Goal: Transaction & Acquisition: Purchase product/service

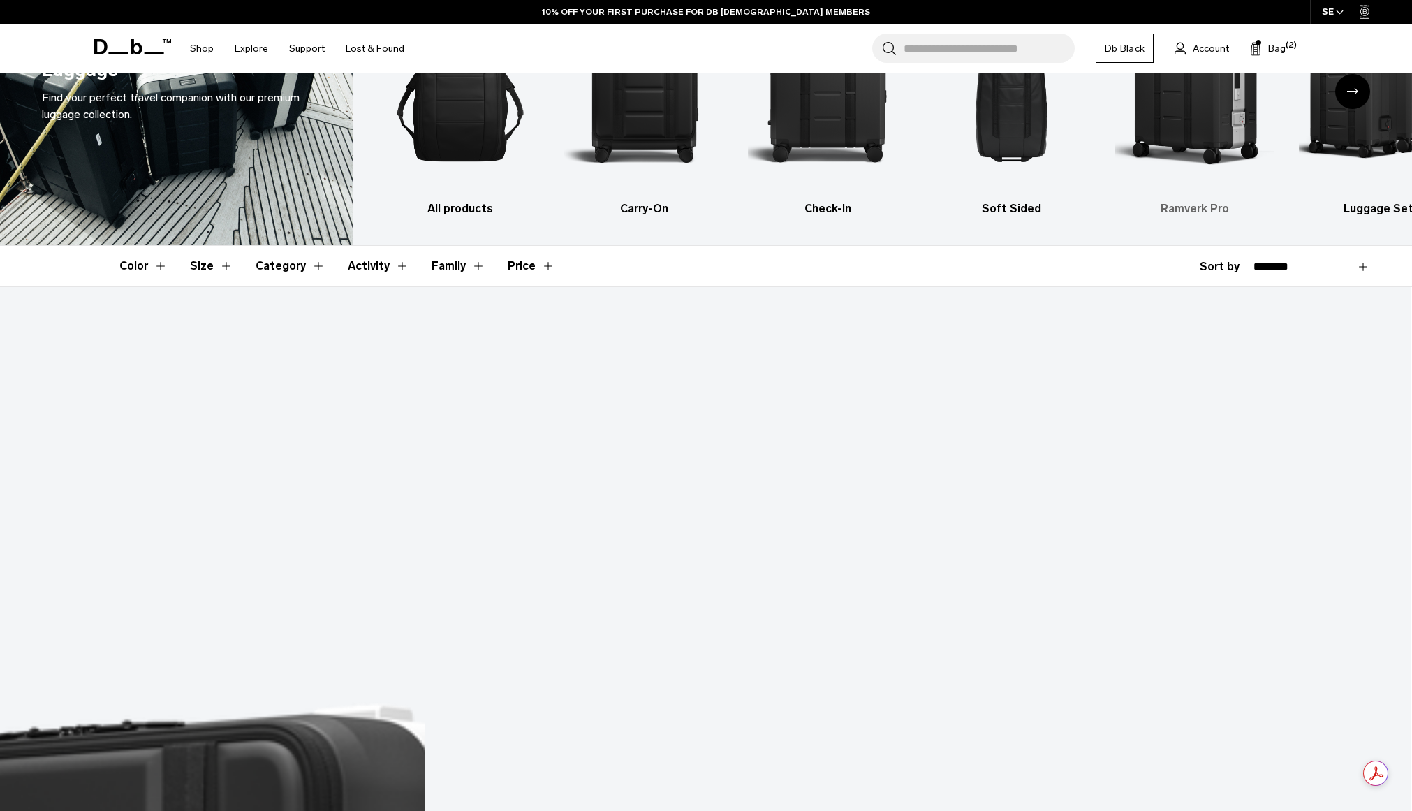
scroll to position [140, 0]
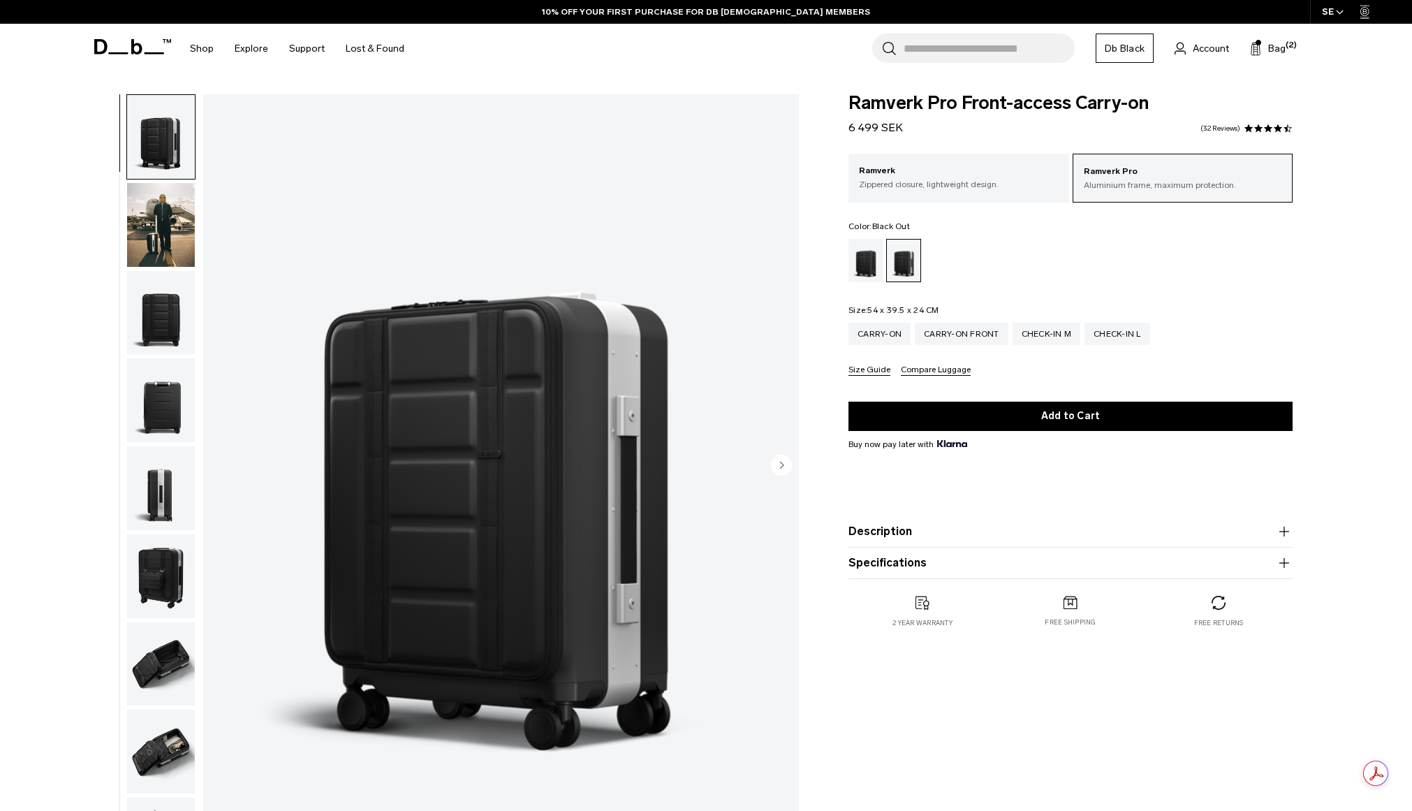
click at [882, 249] on div "Black Out" at bounding box center [867, 260] width 36 height 43
click at [876, 252] on div "Black Out" at bounding box center [867, 260] width 36 height 43
click at [864, 258] on div "Black Out" at bounding box center [867, 260] width 36 height 43
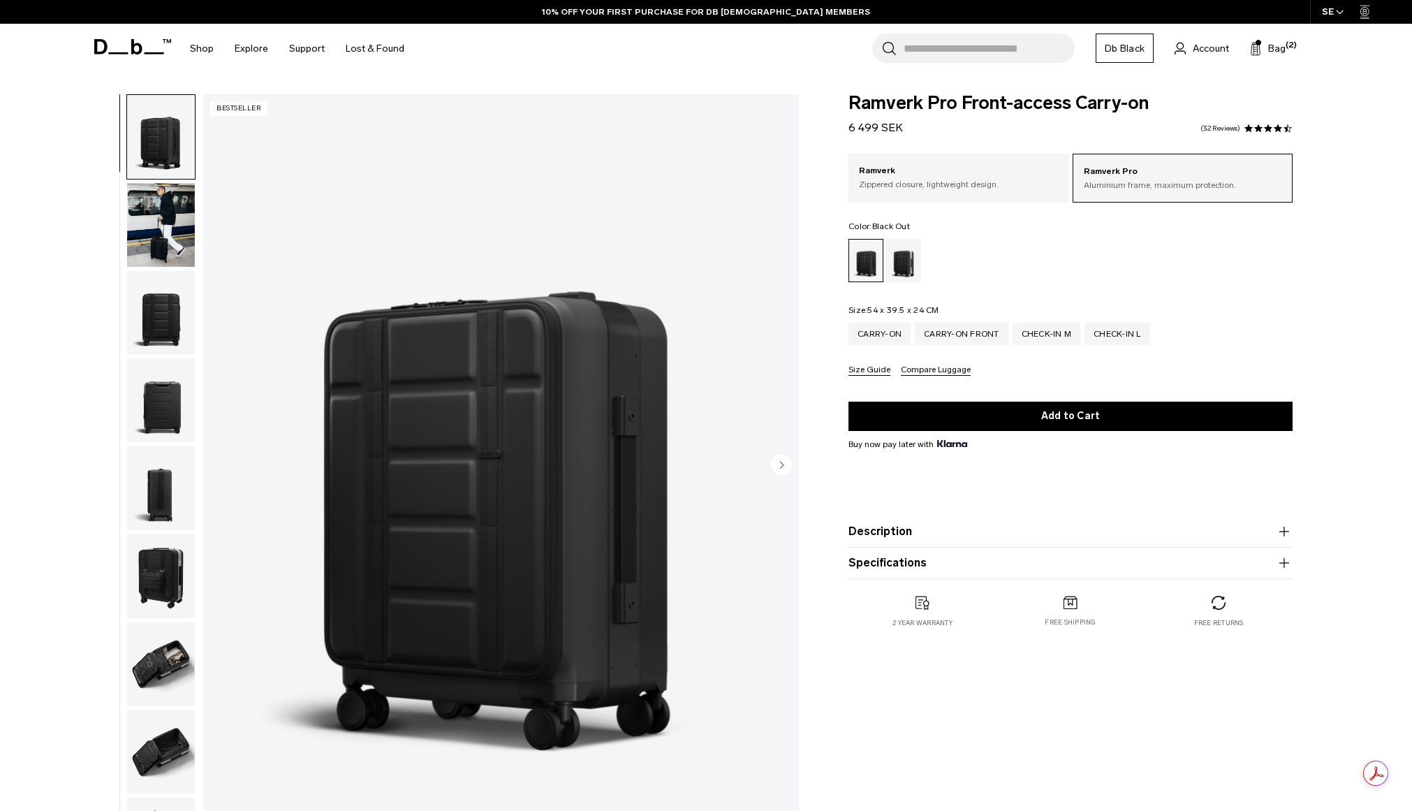
click at [376, 372] on img "1 / 11" at bounding box center [501, 466] width 596 height 744
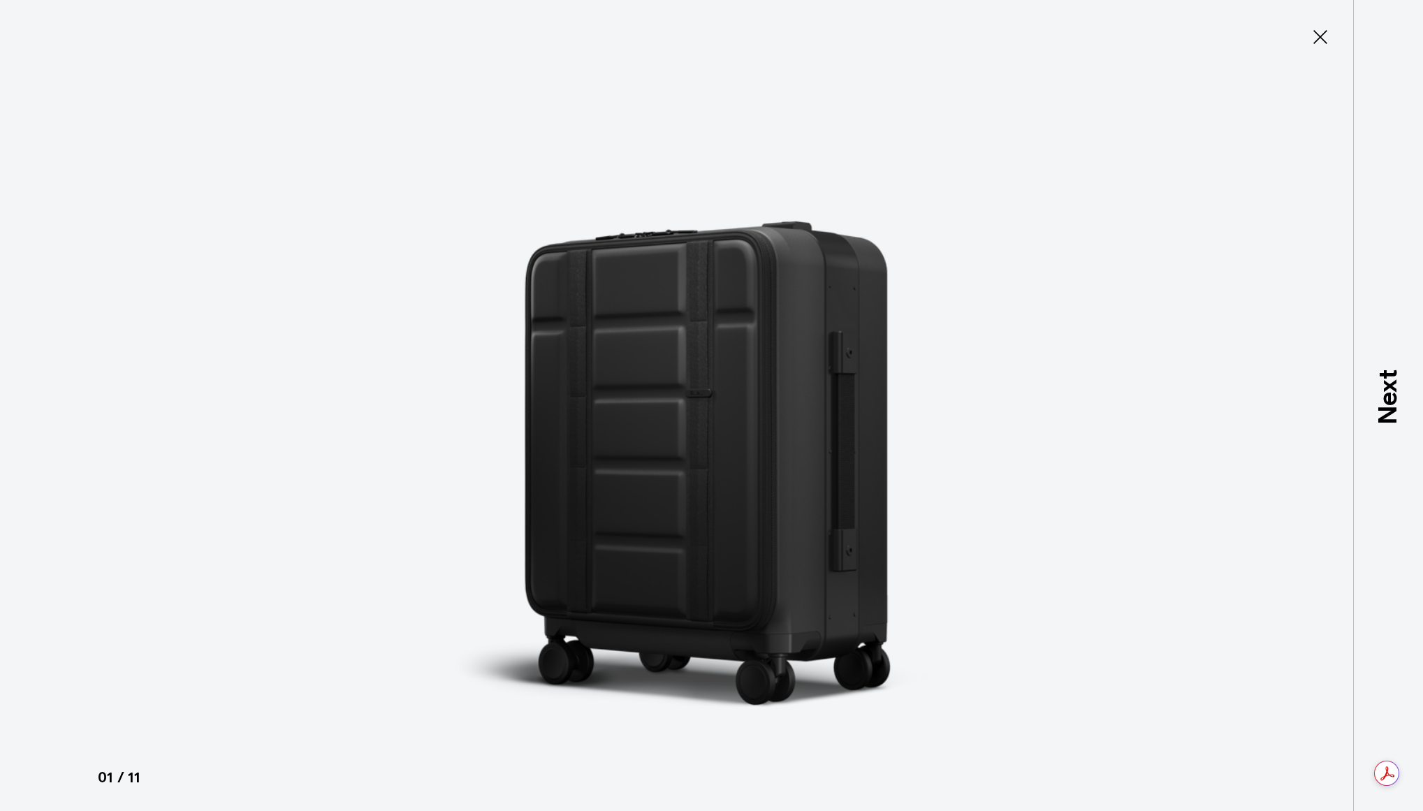
click at [1312, 29] on icon at bounding box center [1320, 37] width 22 height 22
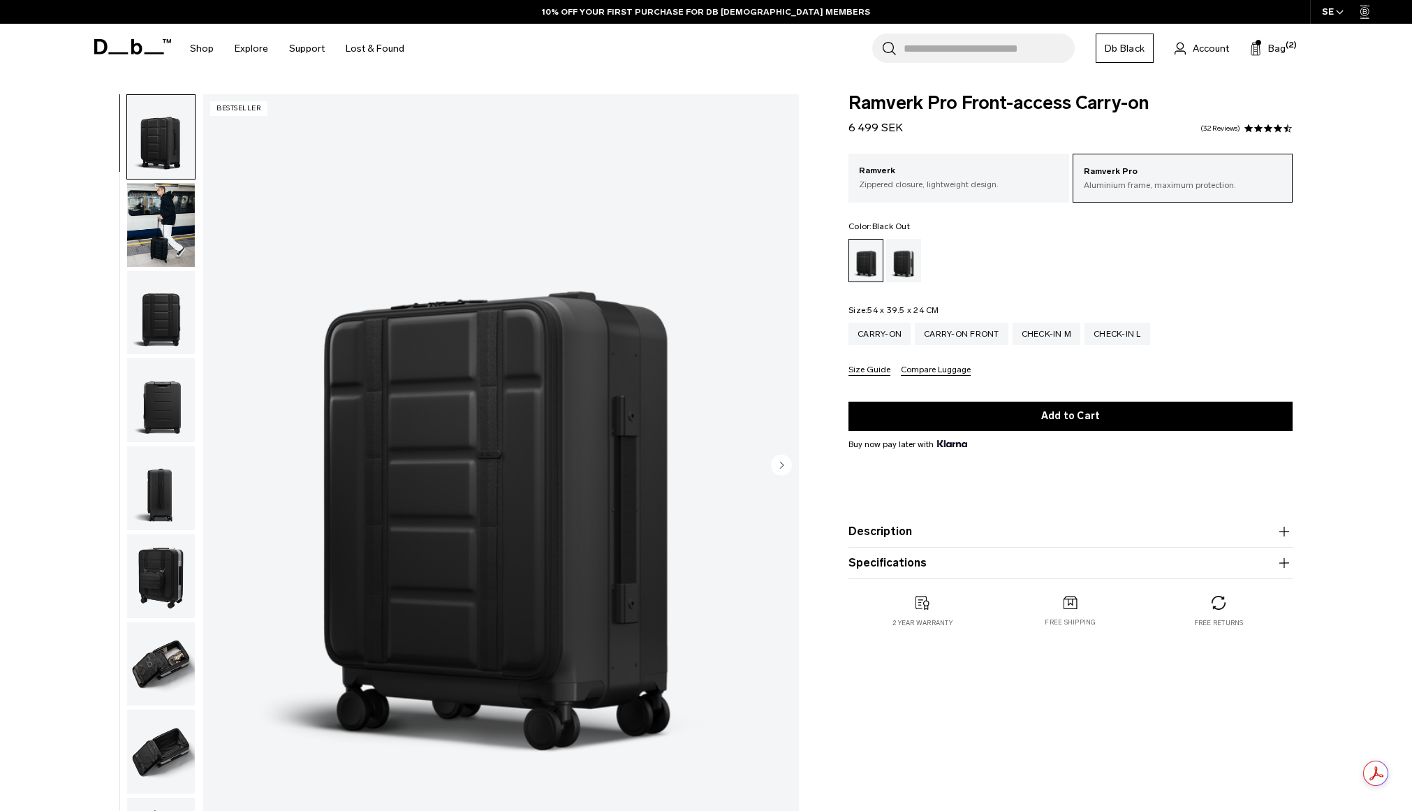
click at [164, 655] on img "button" at bounding box center [161, 664] width 68 height 84
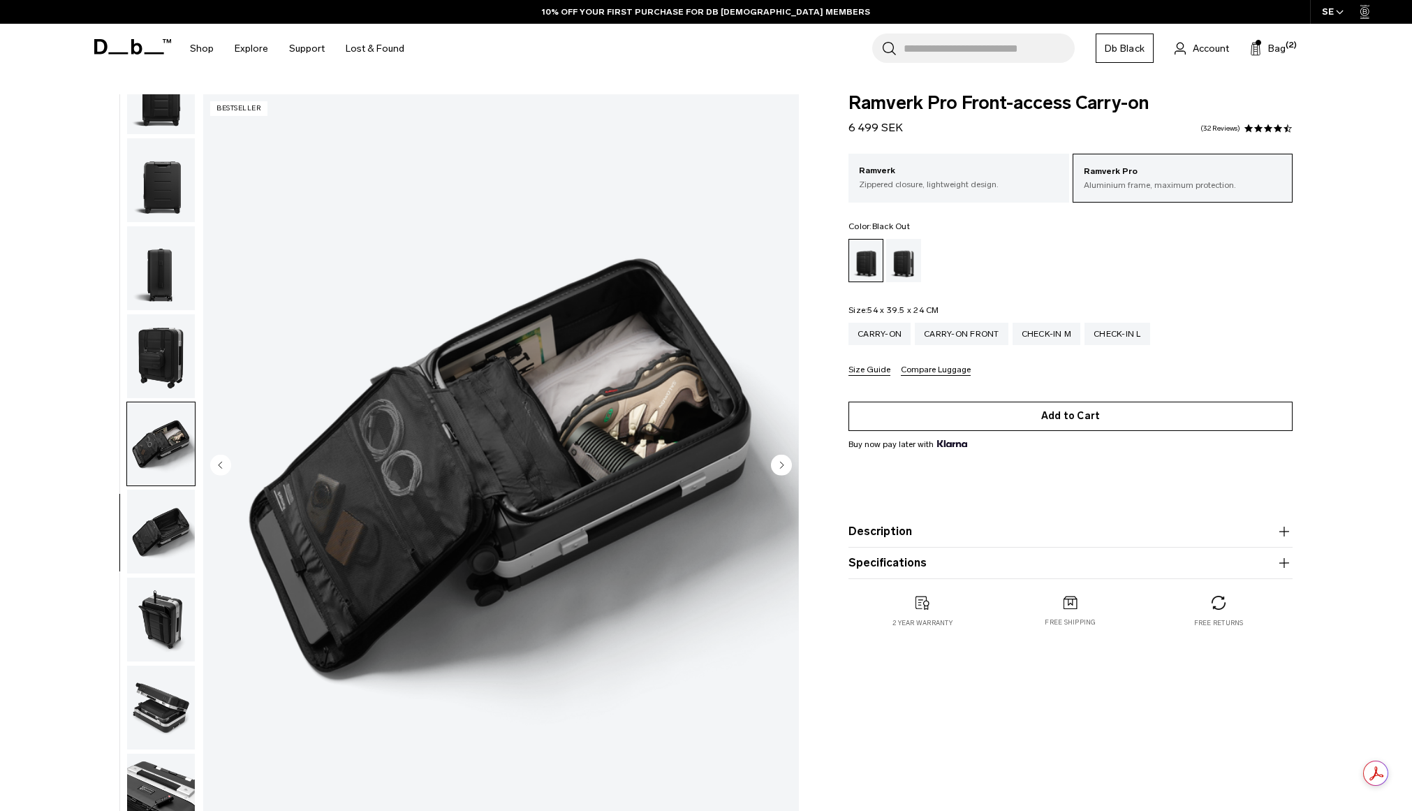
click at [990, 416] on button "Add to Cart" at bounding box center [1071, 416] width 444 height 29
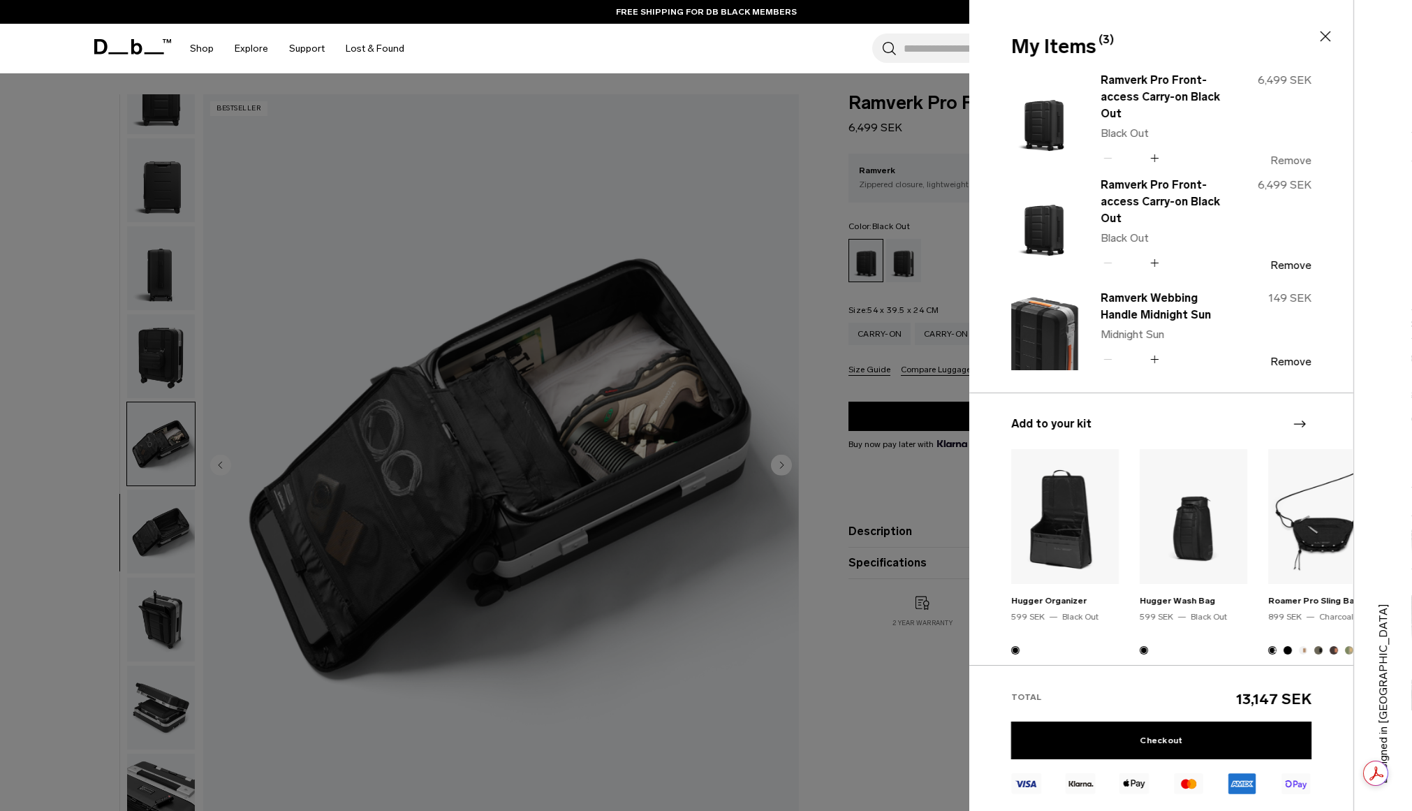
click at [1297, 155] on button "Remove" at bounding box center [1290, 160] width 41 height 13
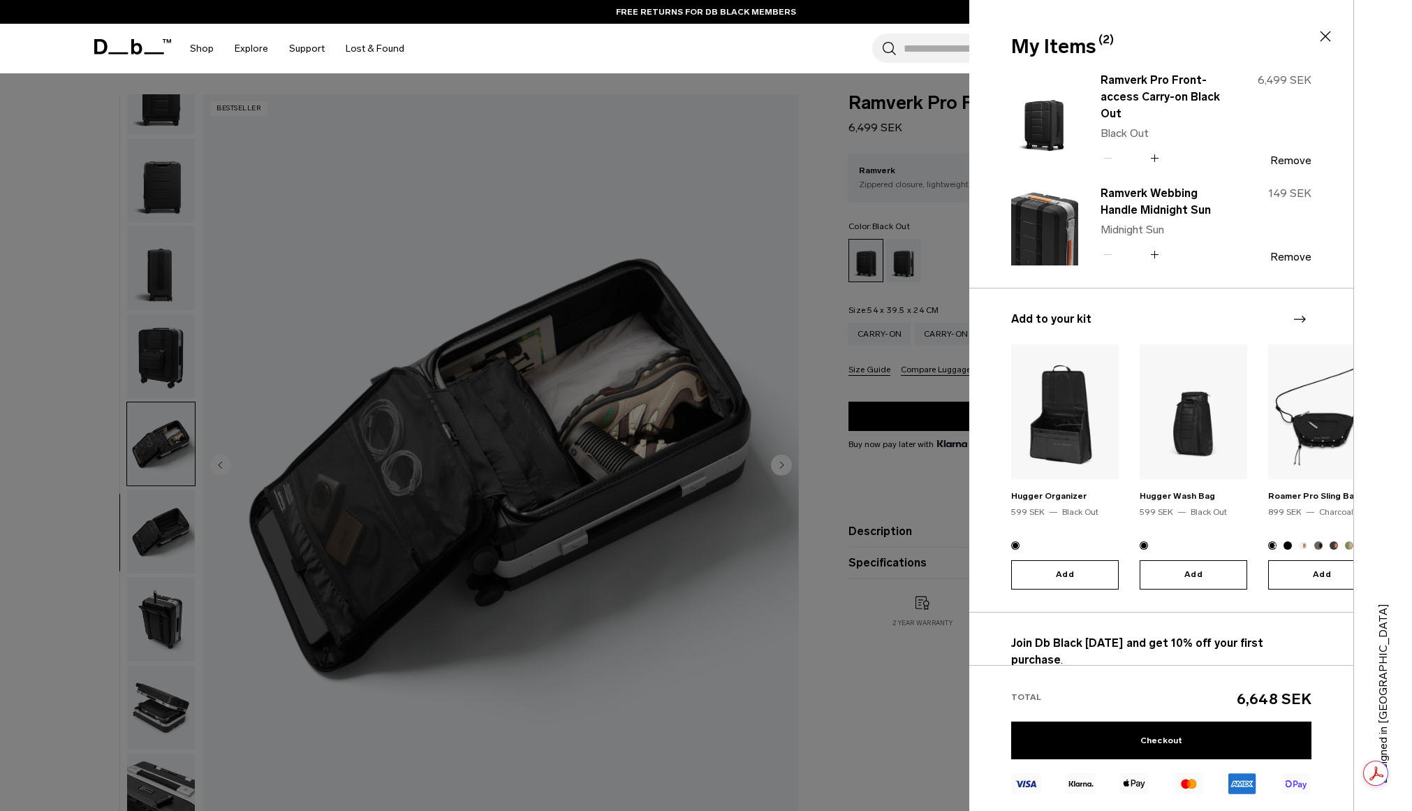
click at [1301, 316] on icon "Next slide" at bounding box center [1299, 319] width 17 height 17
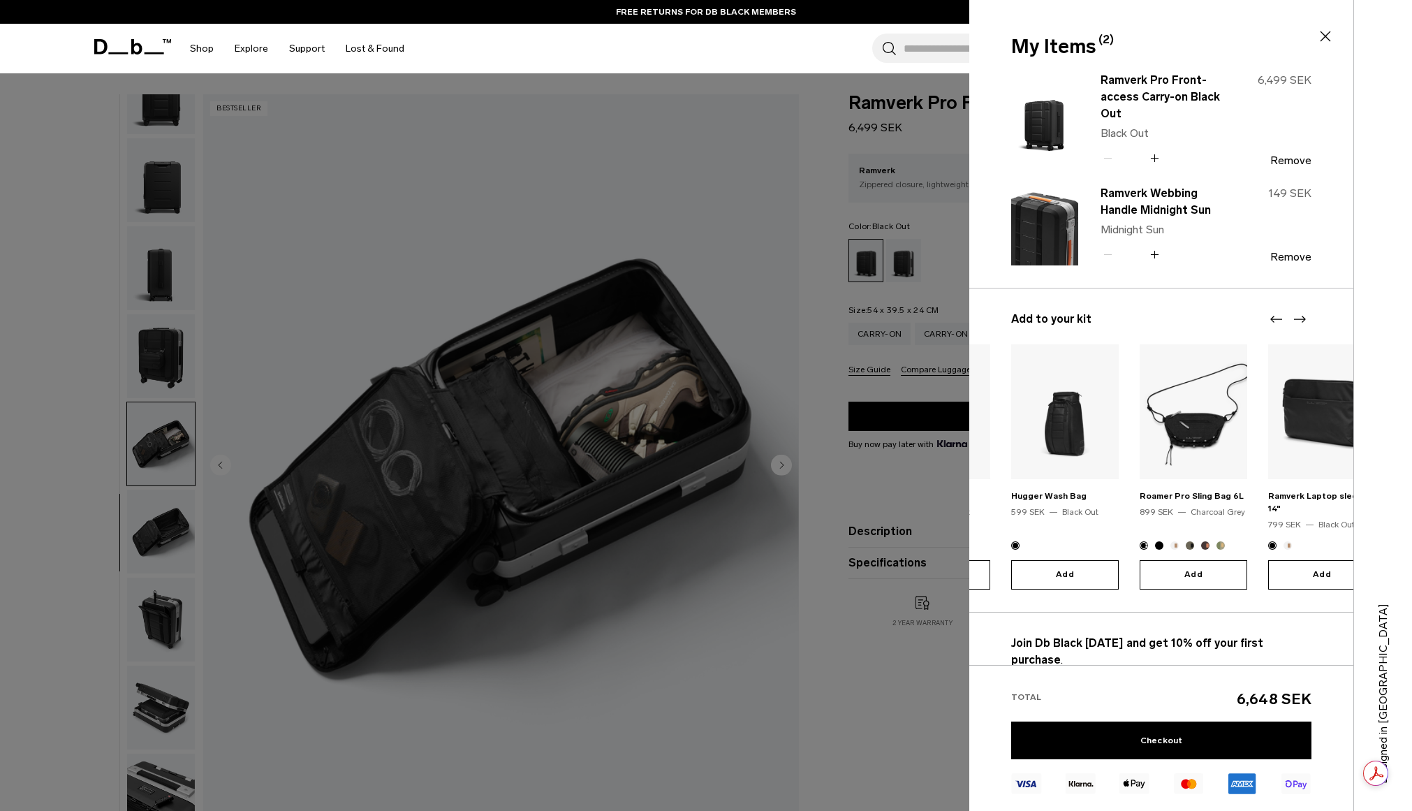
click at [1301, 316] on icon "Next slide" at bounding box center [1299, 319] width 17 height 17
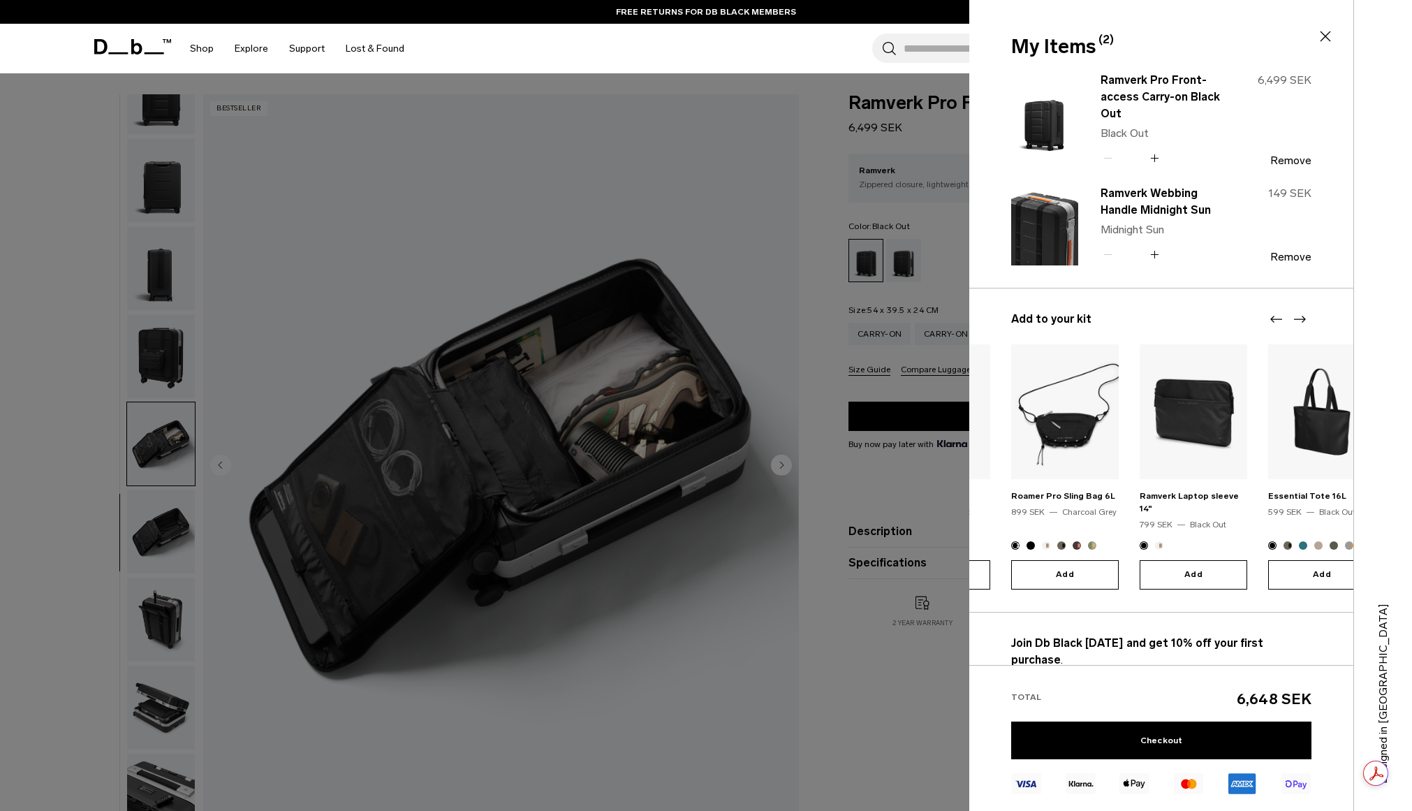
click at [1301, 316] on icon "Next slide" at bounding box center [1299, 319] width 17 height 17
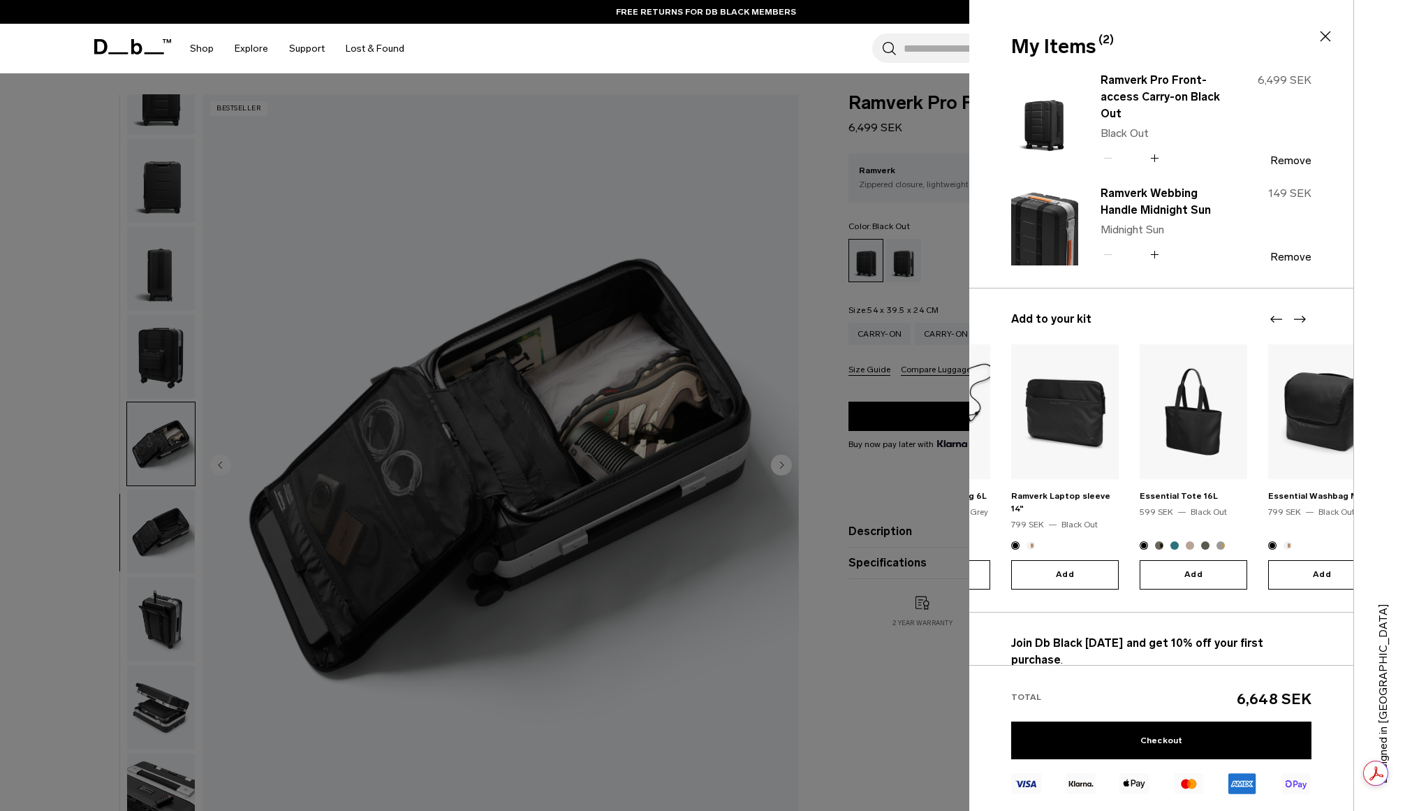
click at [1301, 316] on icon "Next slide" at bounding box center [1299, 319] width 17 height 17
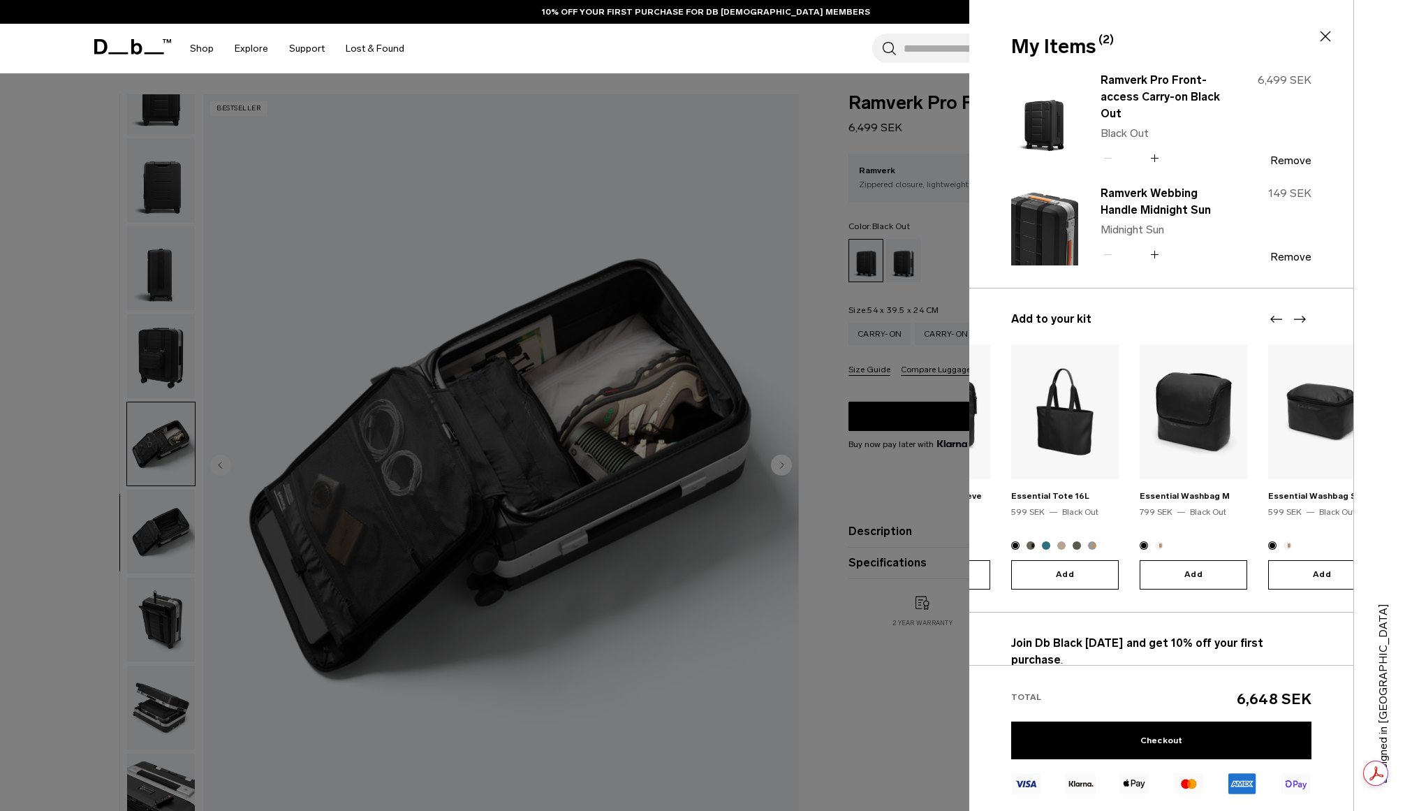
click at [1213, 300] on div "Add to your kit Hugger Organizer 599 SEK Black Out Add Hugger Wash Bag 599 SEK …" at bounding box center [1161, 450] width 384 height 324
click at [1268, 321] on icon "Previous slide" at bounding box center [1276, 319] width 17 height 17
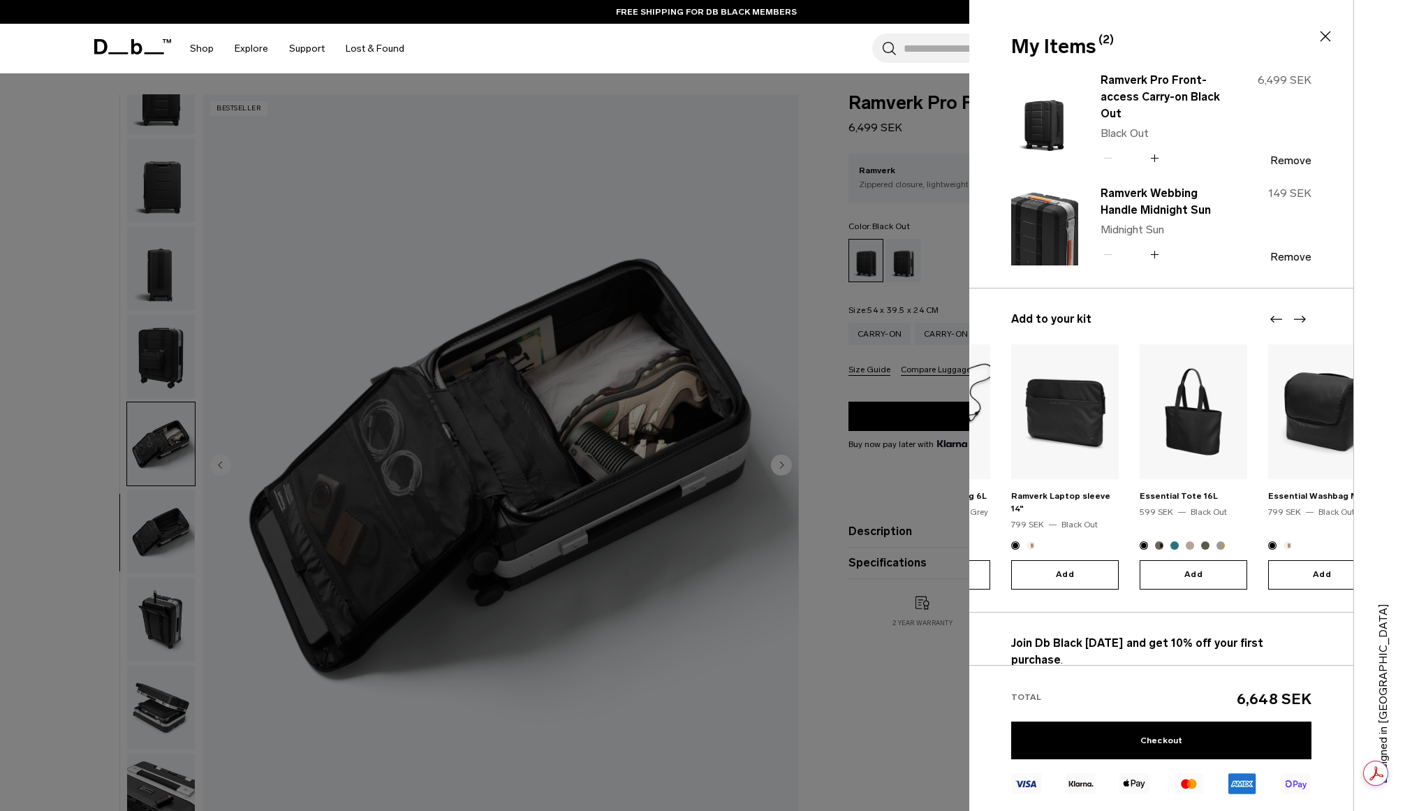
click at [1268, 321] on icon "Previous slide" at bounding box center [1276, 319] width 17 height 17
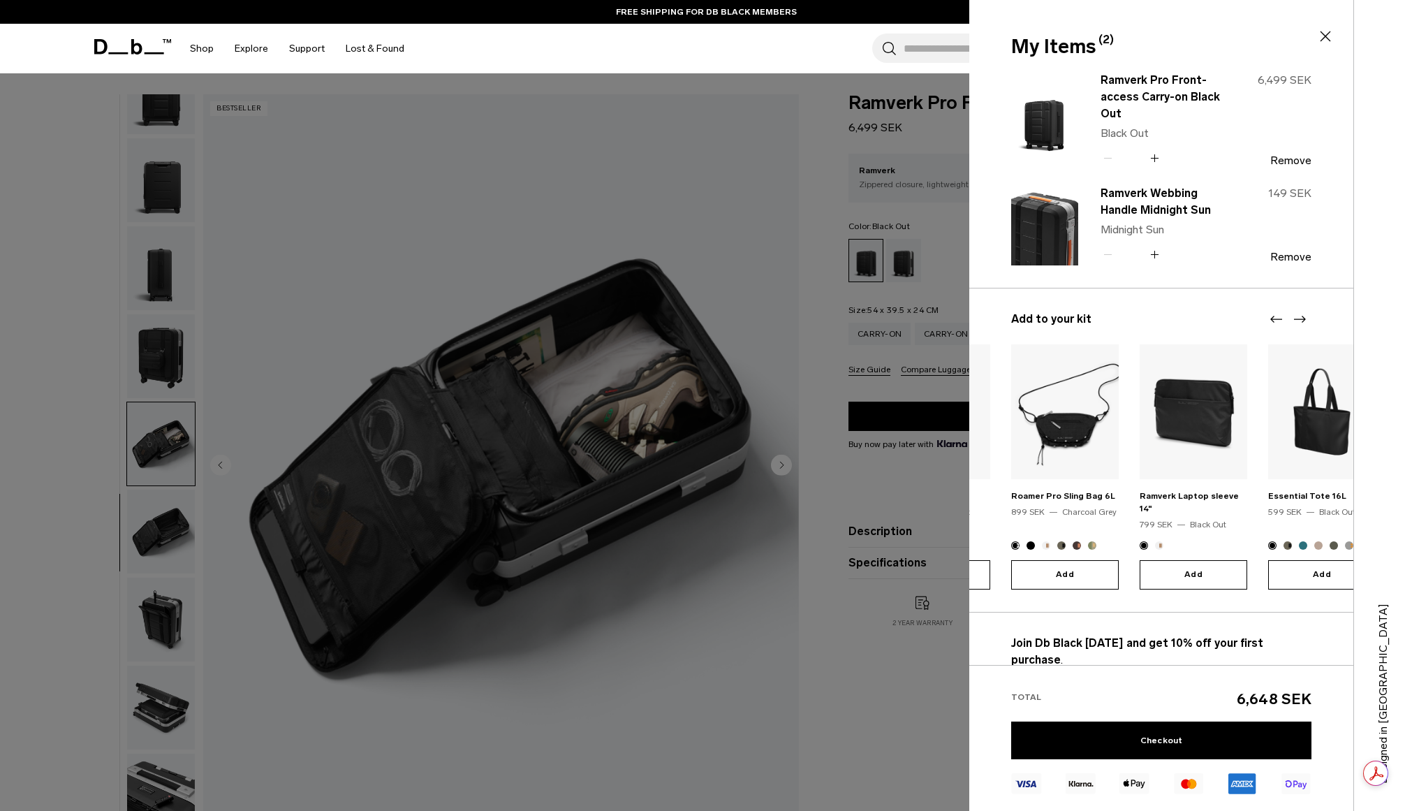
click at [1268, 321] on icon "Previous slide" at bounding box center [1276, 319] width 17 height 17
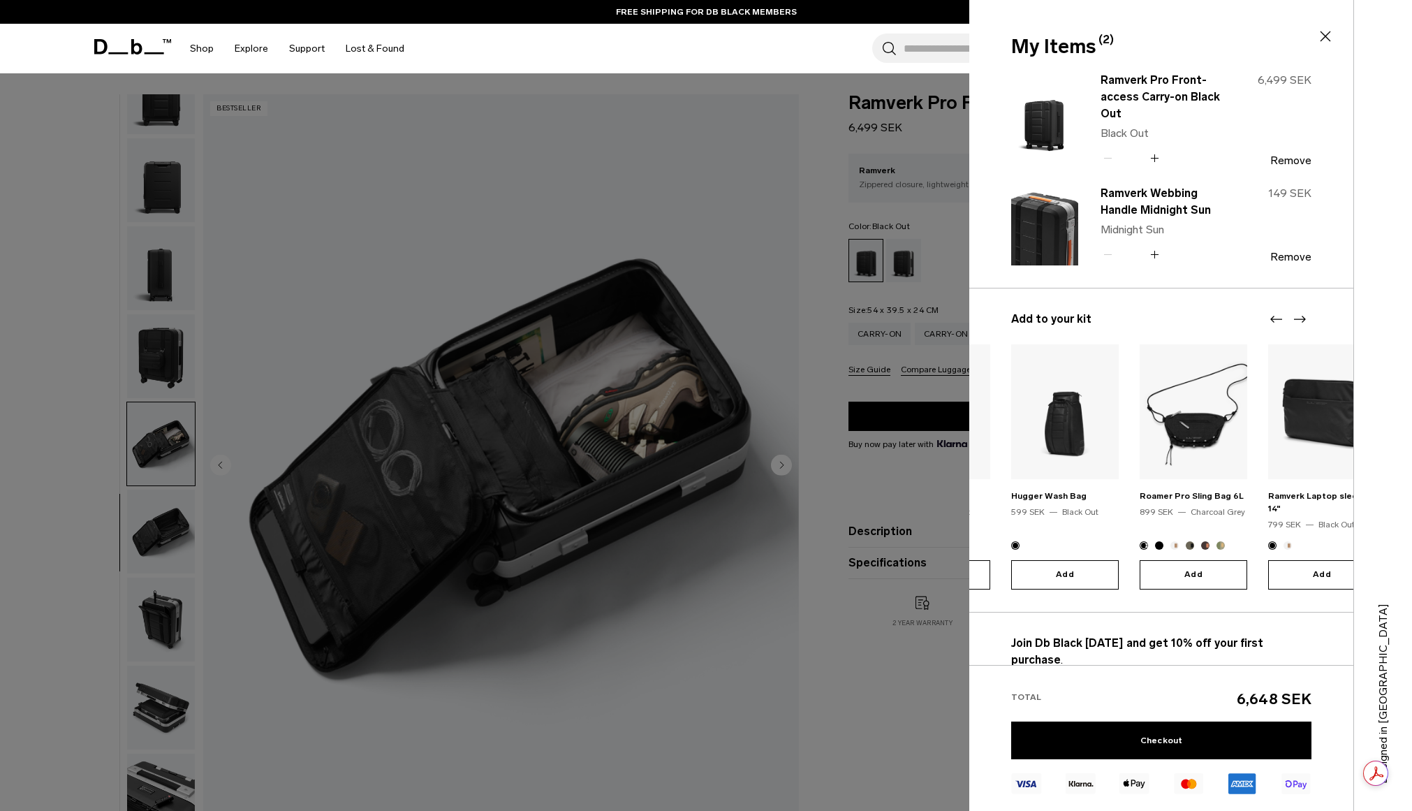
click at [1268, 321] on icon "Previous slide" at bounding box center [1276, 319] width 17 height 17
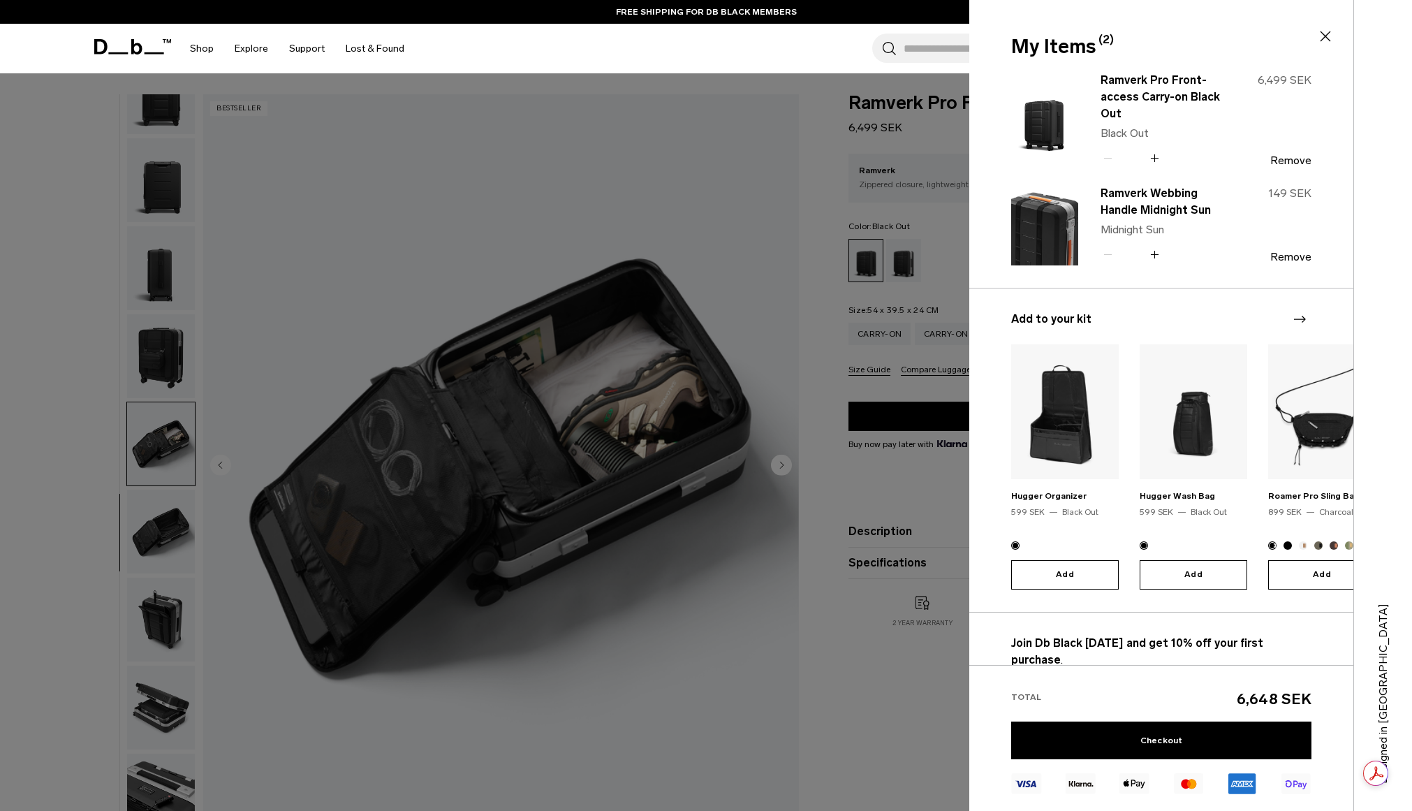
click at [82, 142] on div at bounding box center [706, 405] width 1412 height 811
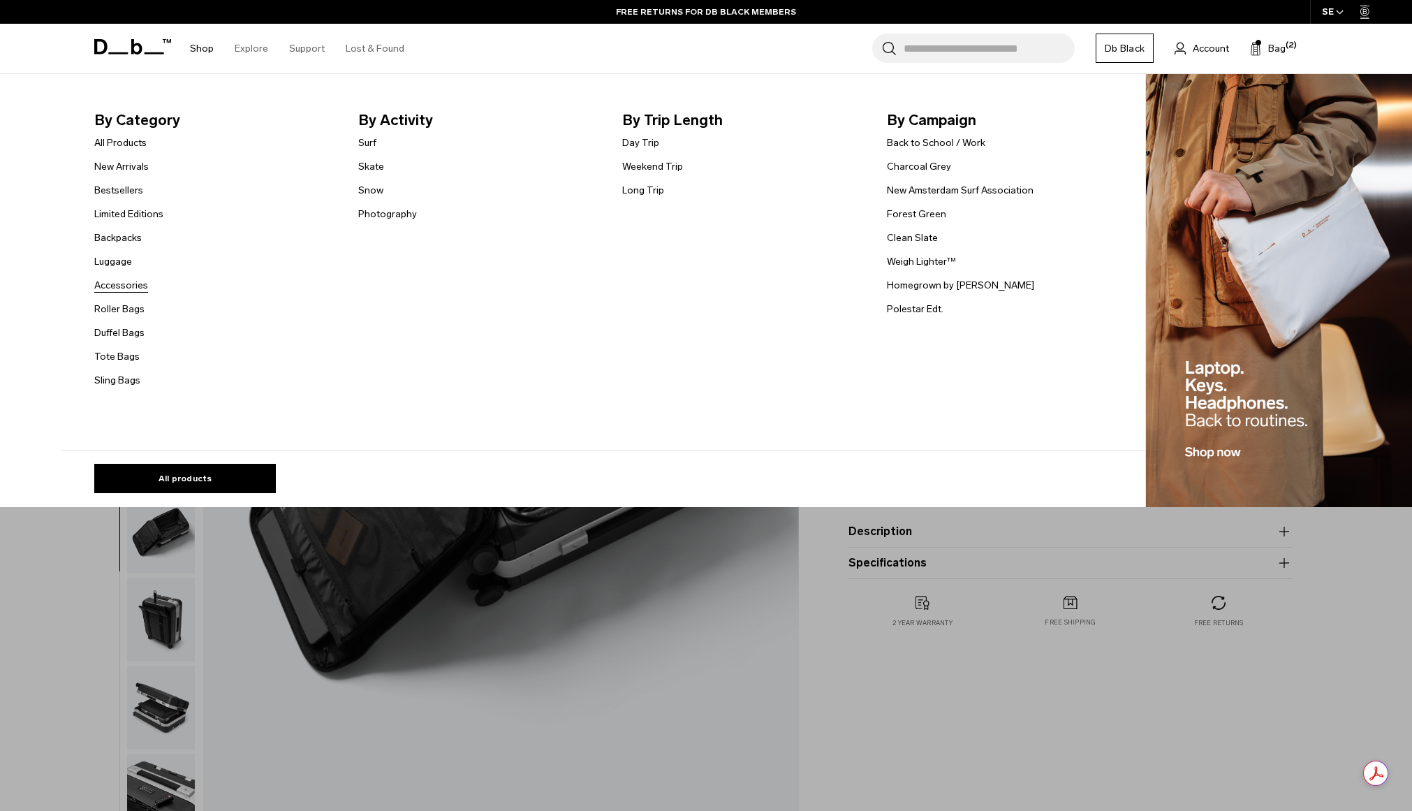
click at [132, 284] on link "Accessories" at bounding box center [121, 285] width 54 height 15
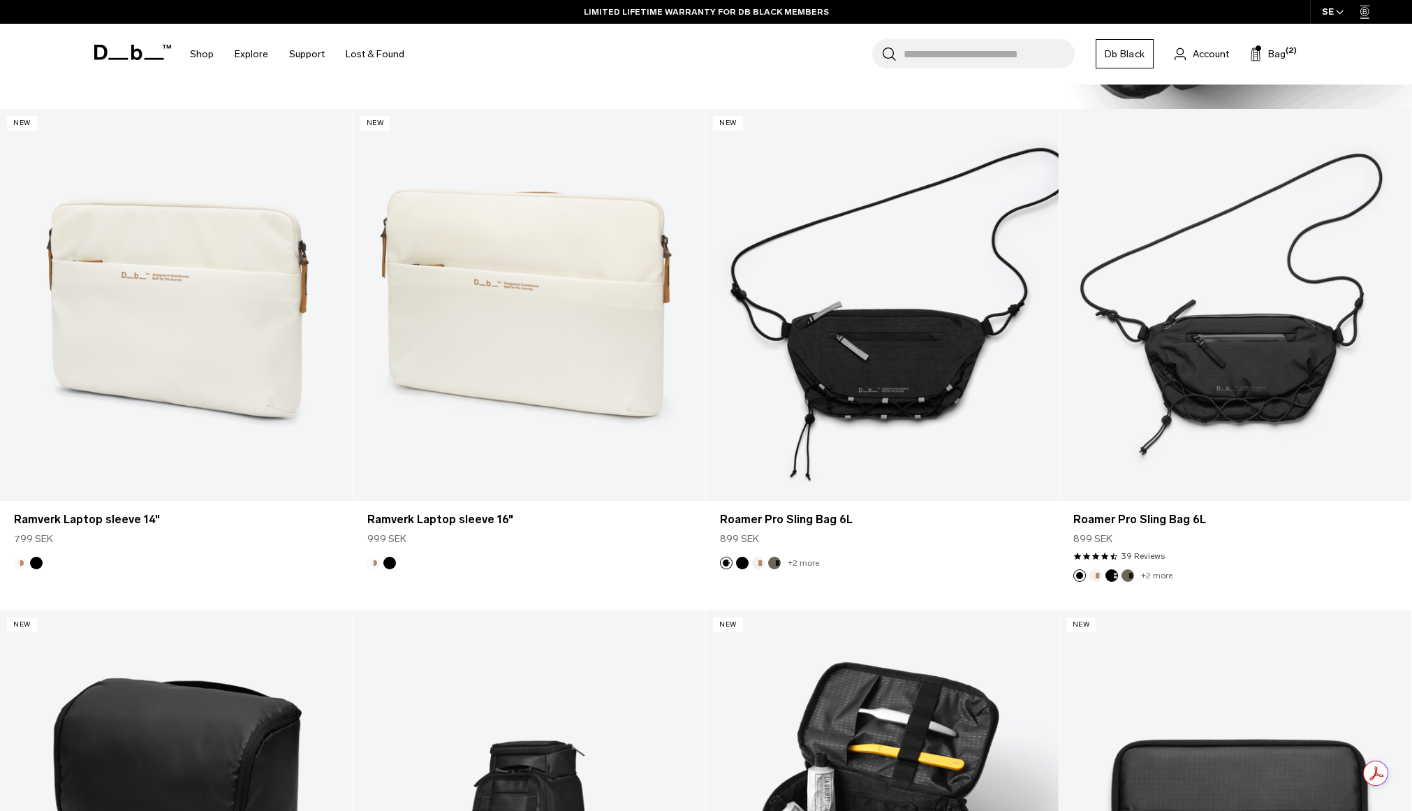
scroll to position [1886, 0]
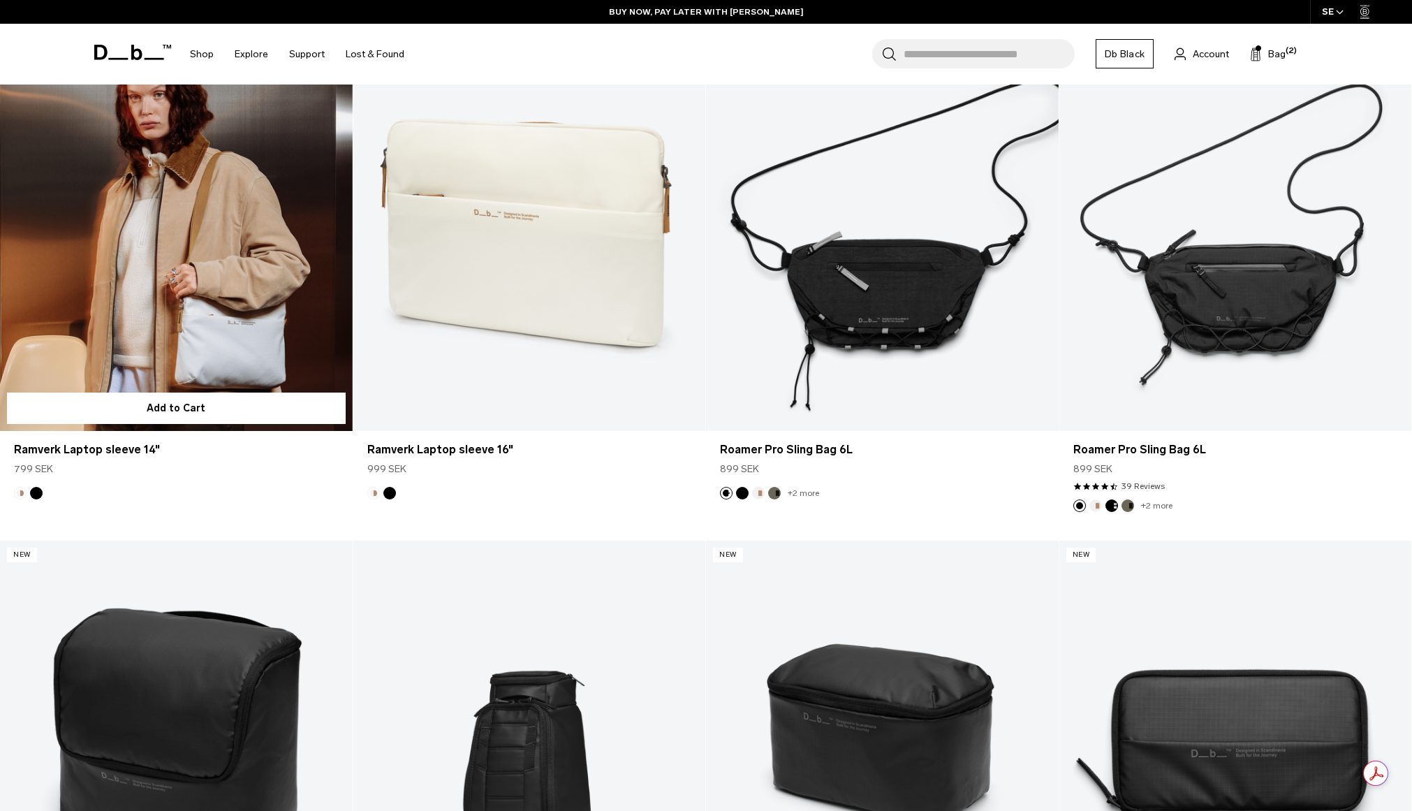
click at [35, 497] on button "Black Out" at bounding box center [36, 493] width 13 height 13
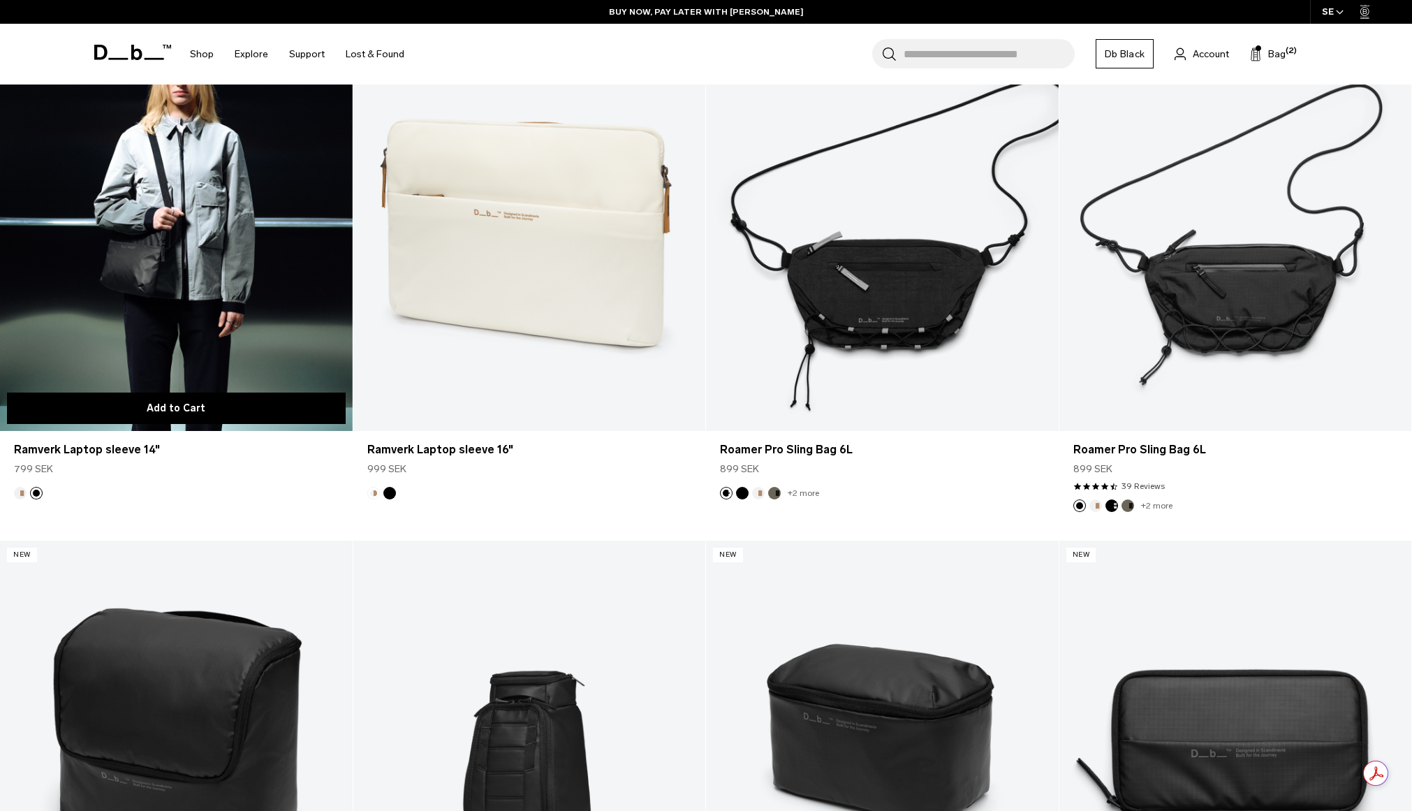
click at [153, 405] on button "Add to Cart" at bounding box center [176, 408] width 339 height 31
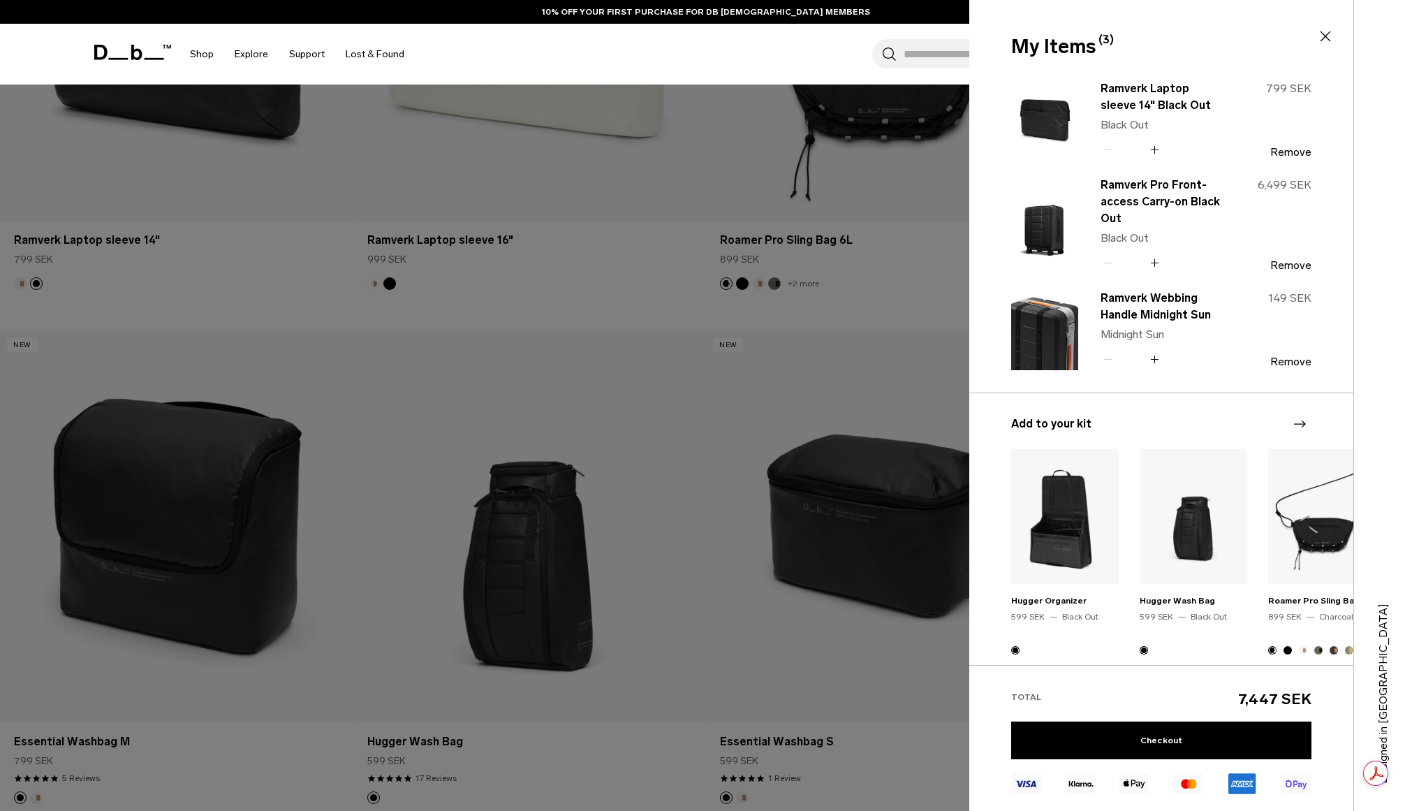
click at [689, 277] on div at bounding box center [706, 405] width 1412 height 811
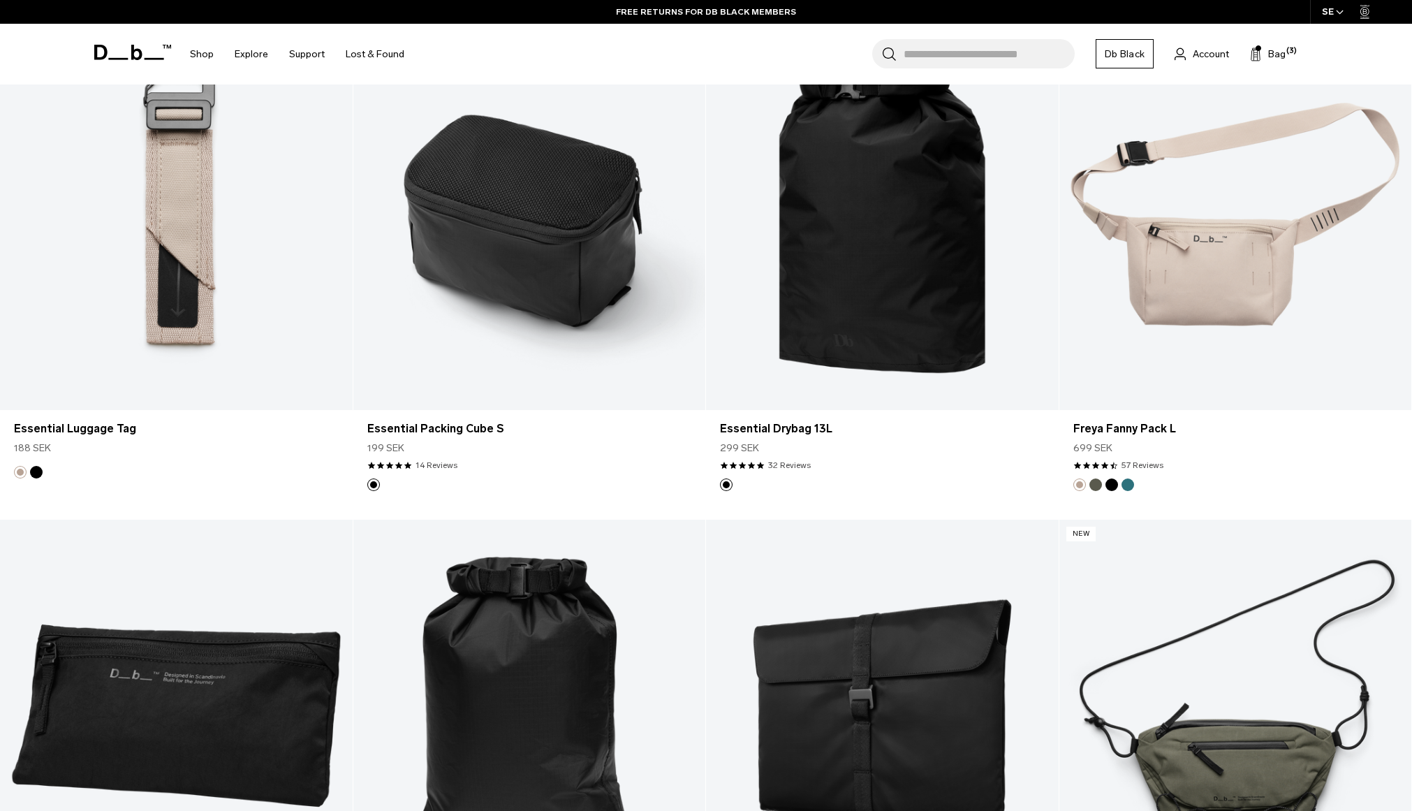
scroll to position [4121, 0]
